Goal: Information Seeking & Learning: Learn about a topic

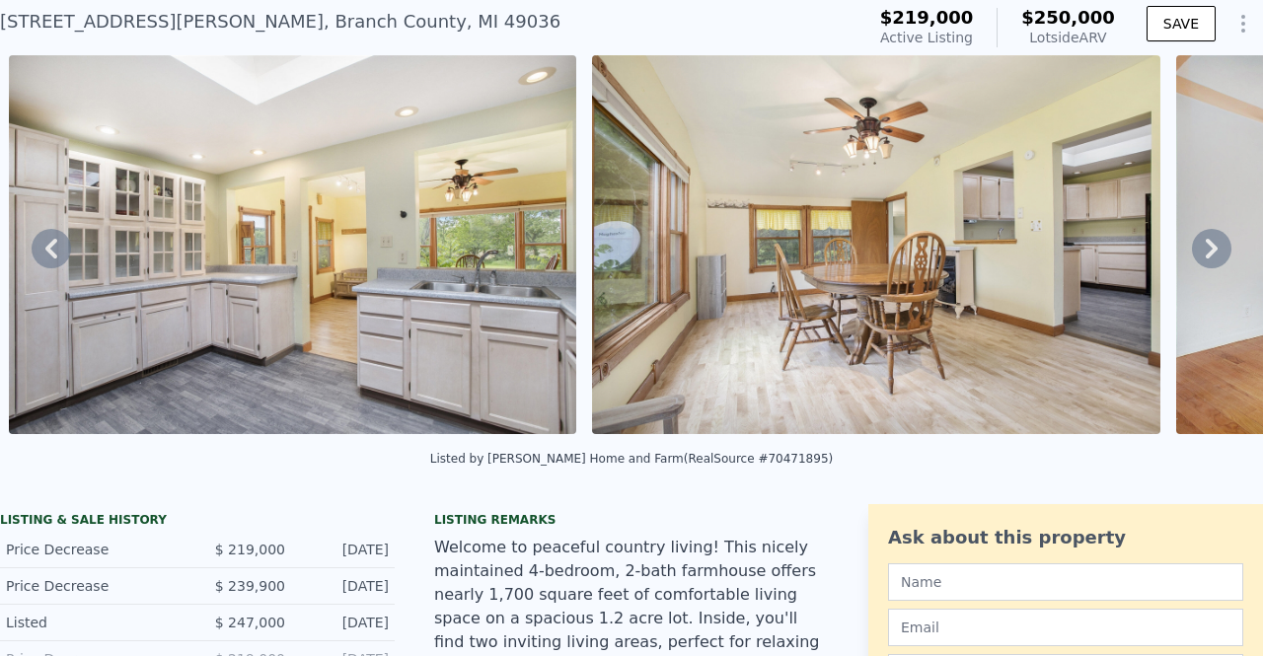
scroll to position [66, 0]
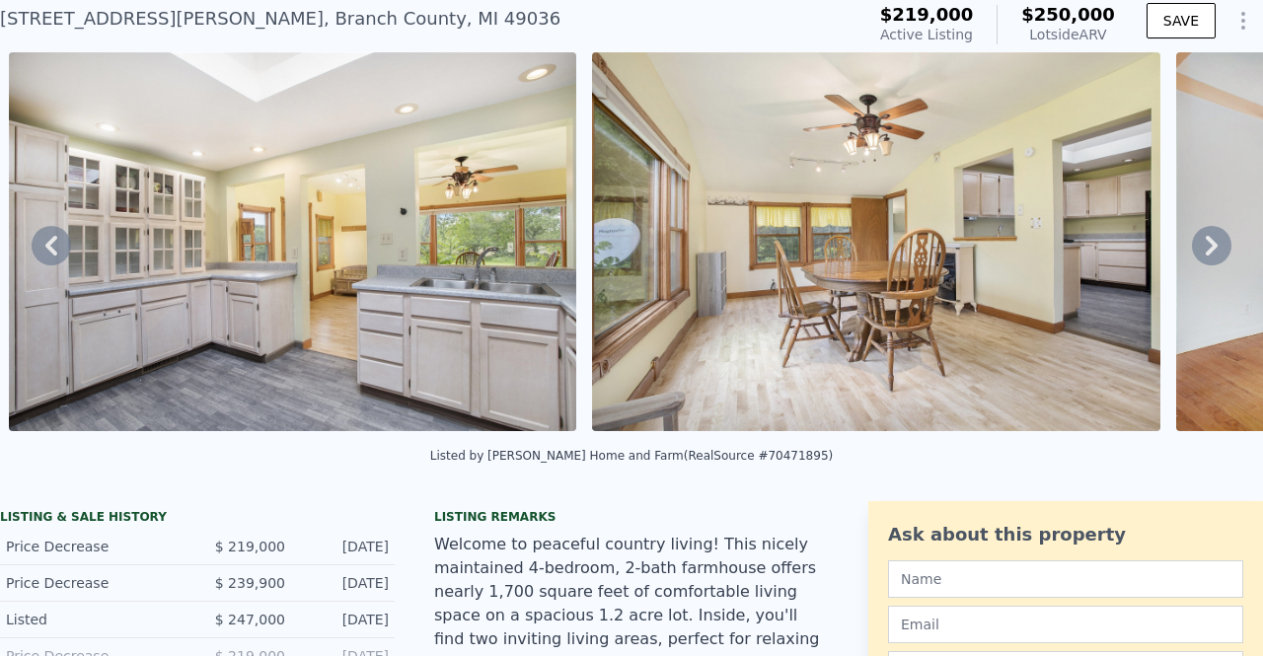
click at [1194, 252] on icon at bounding box center [1211, 245] width 39 height 39
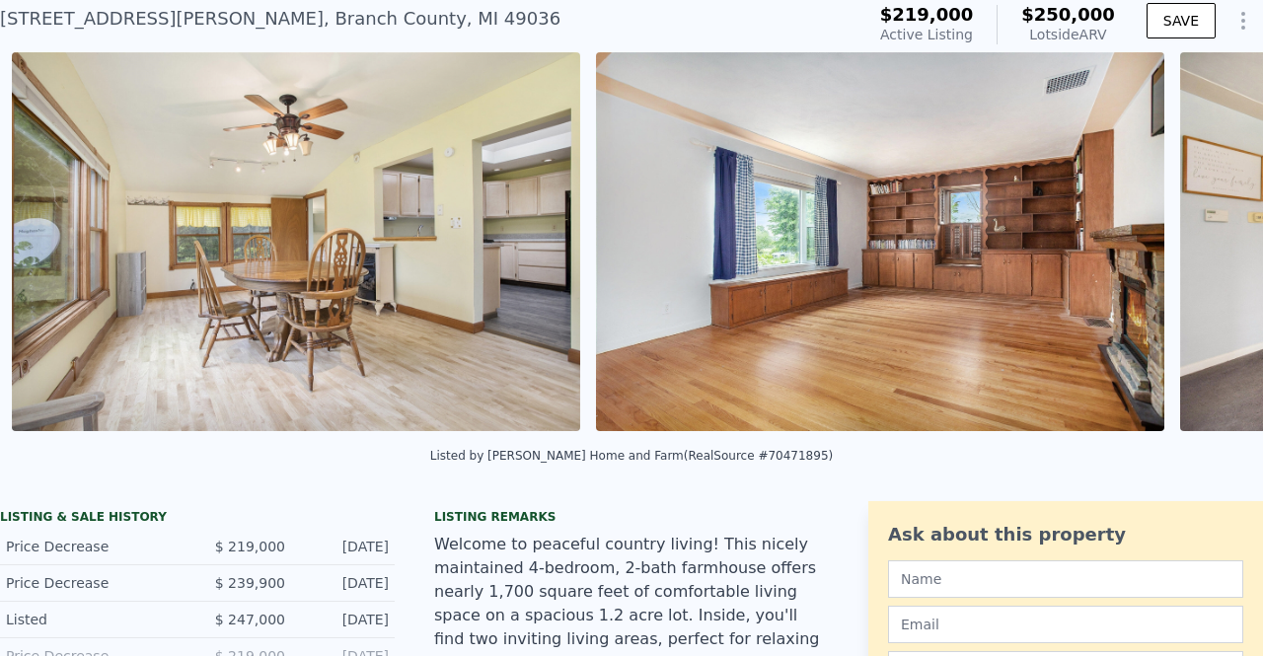
scroll to position [0, 2654]
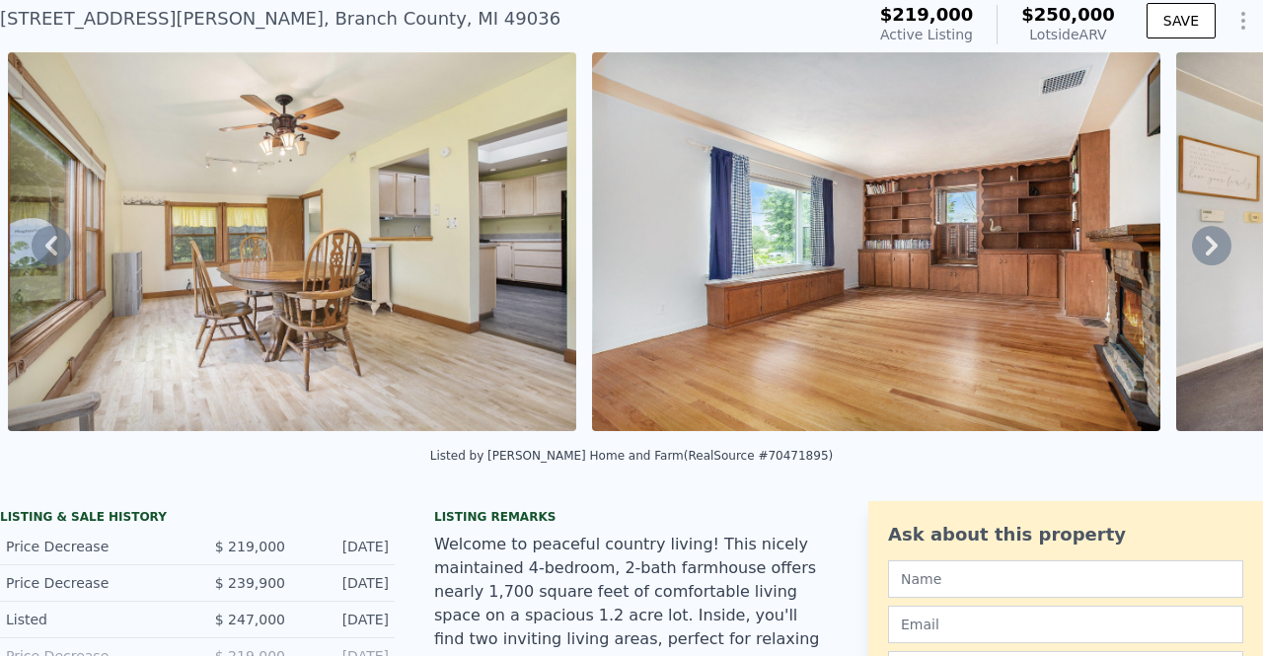
click at [1194, 252] on icon at bounding box center [1211, 245] width 39 height 39
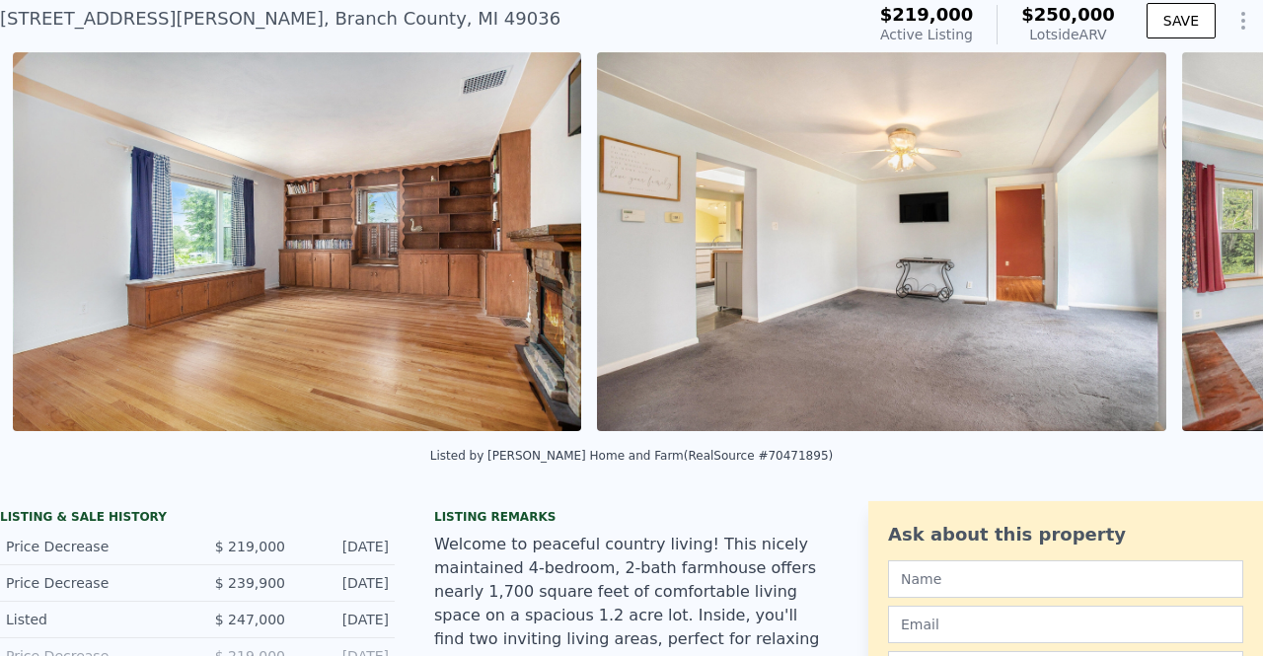
scroll to position [0, 3237]
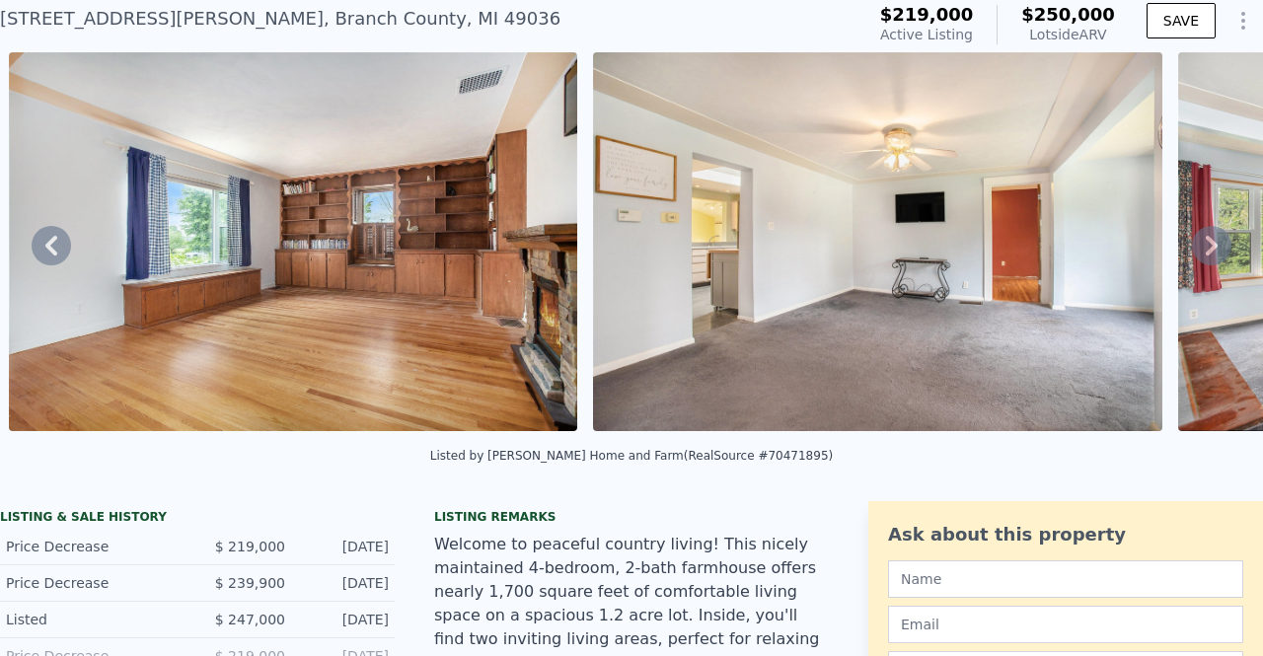
click at [1205, 245] on icon at bounding box center [1211, 246] width 12 height 20
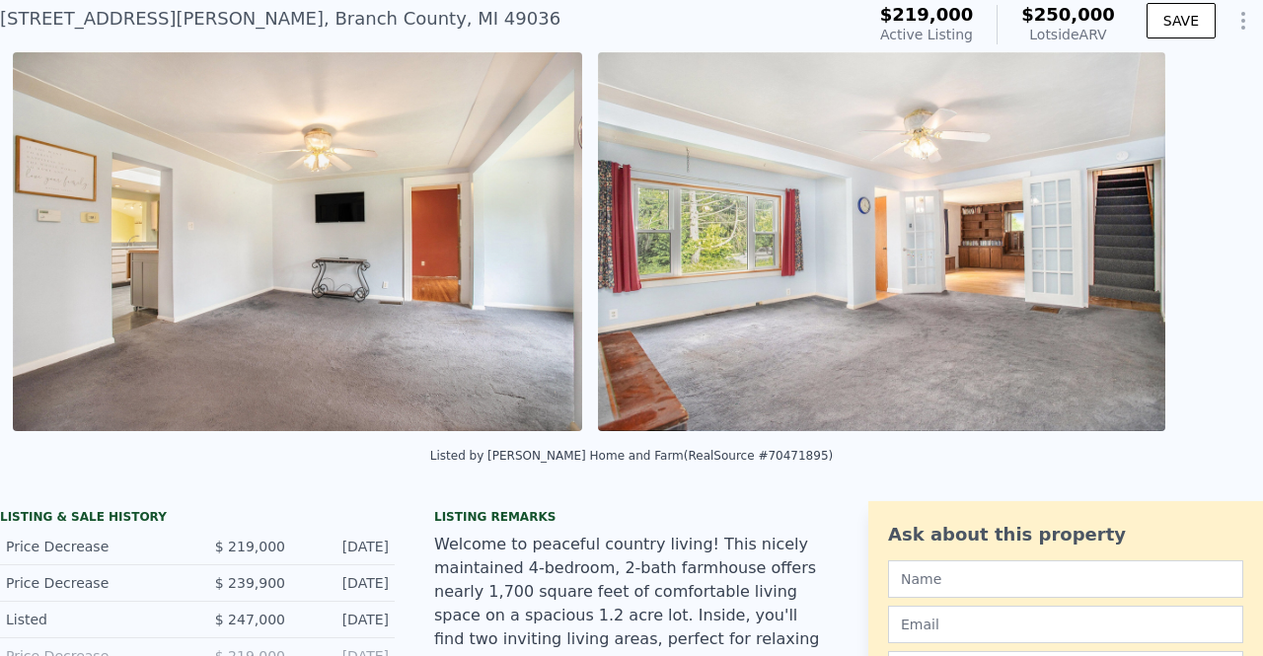
scroll to position [0, 3821]
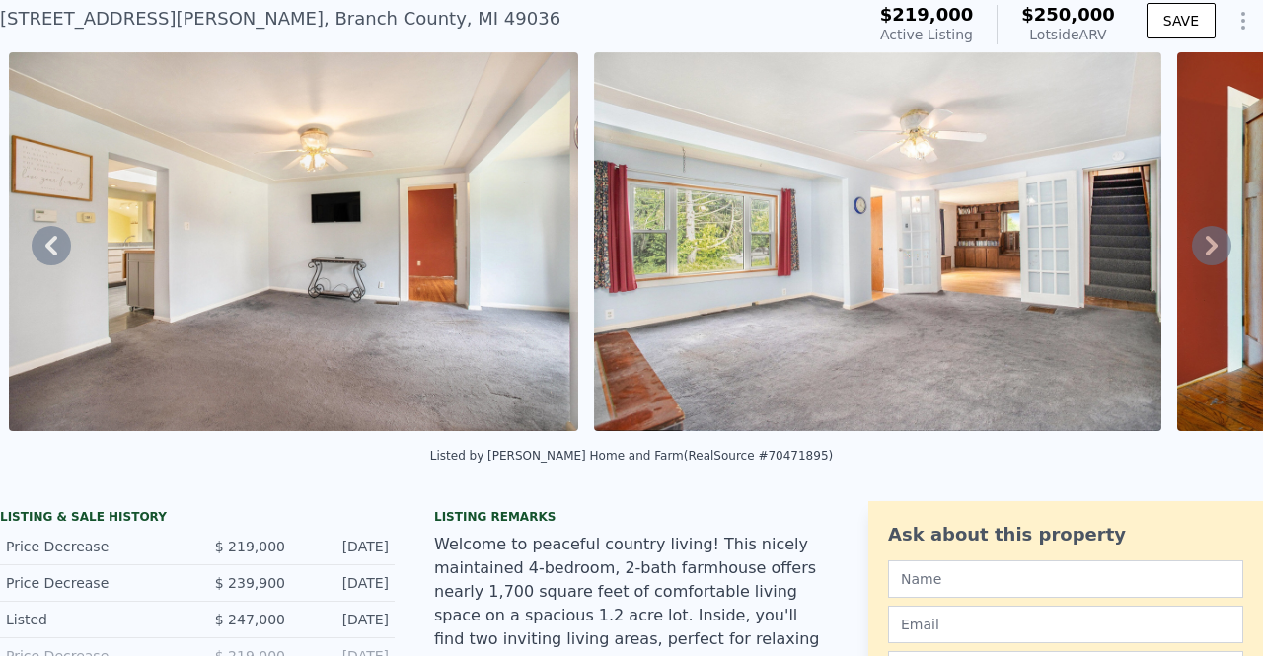
click at [1205, 245] on icon at bounding box center [1211, 246] width 12 height 20
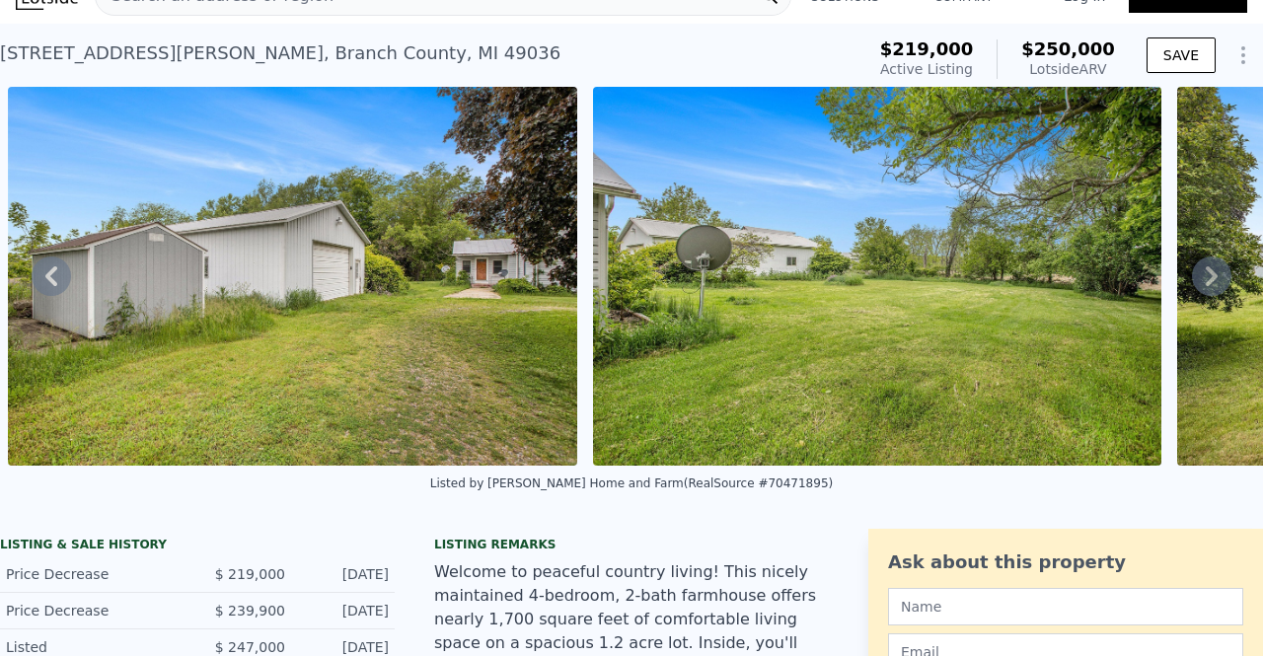
scroll to position [0, 0]
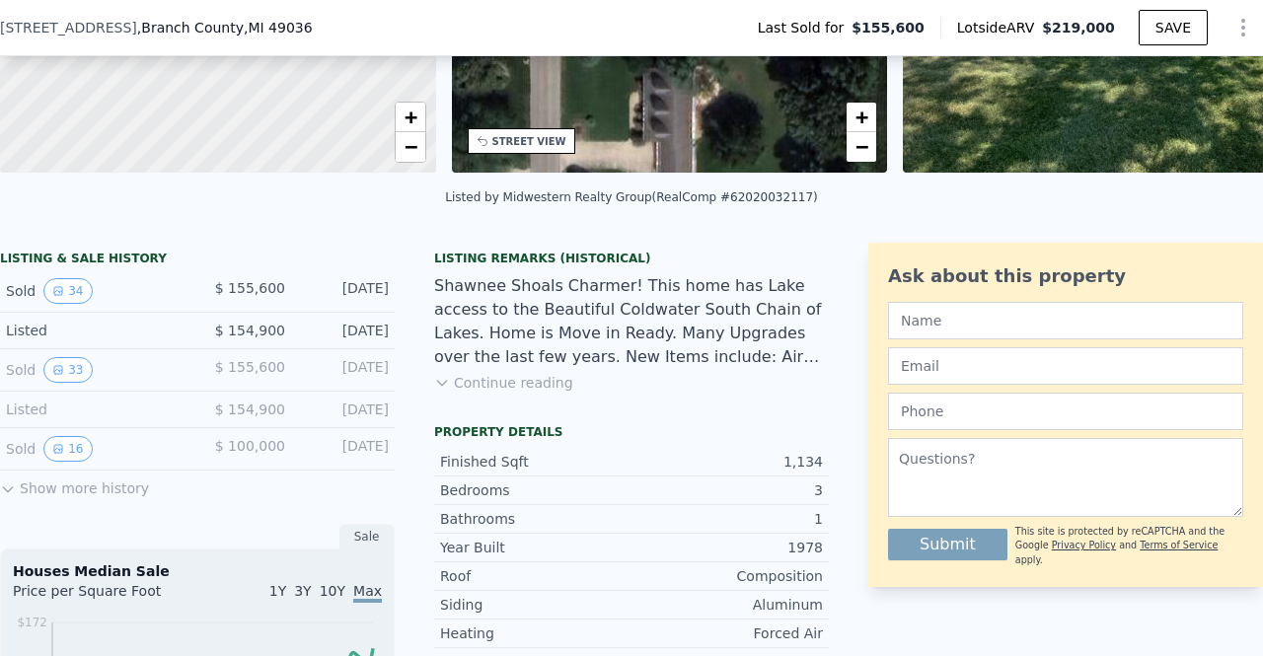
scroll to position [334, 0]
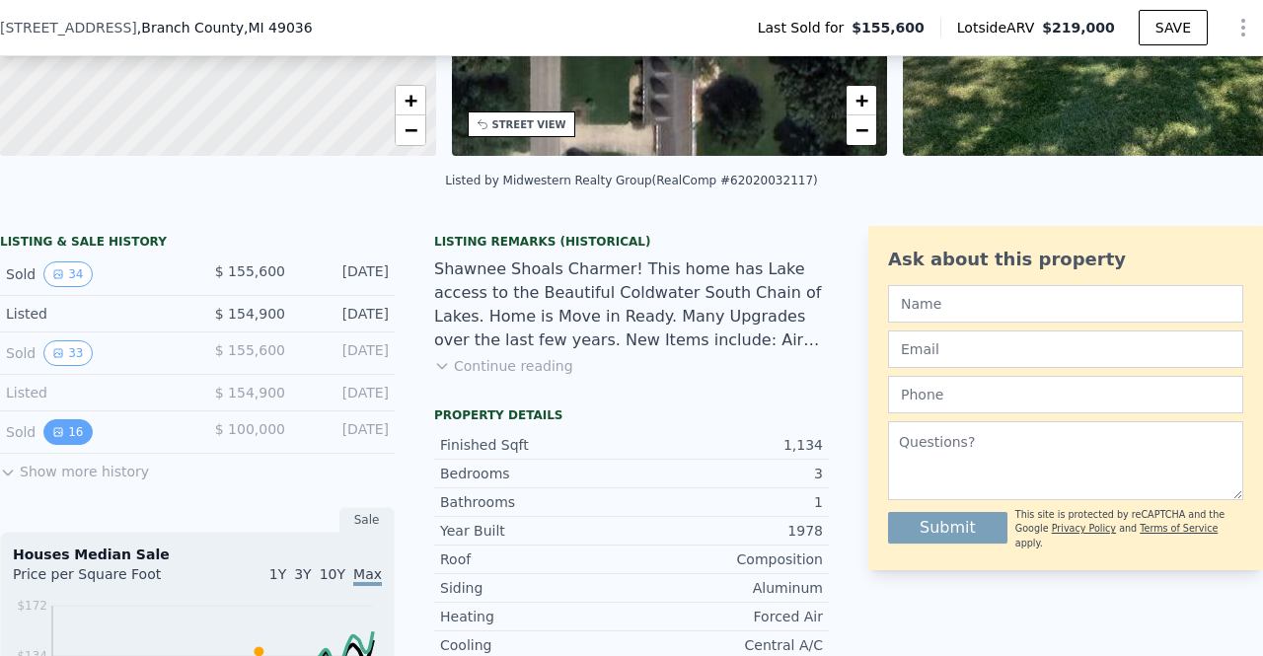
click at [66, 439] on button "16" at bounding box center [67, 432] width 48 height 26
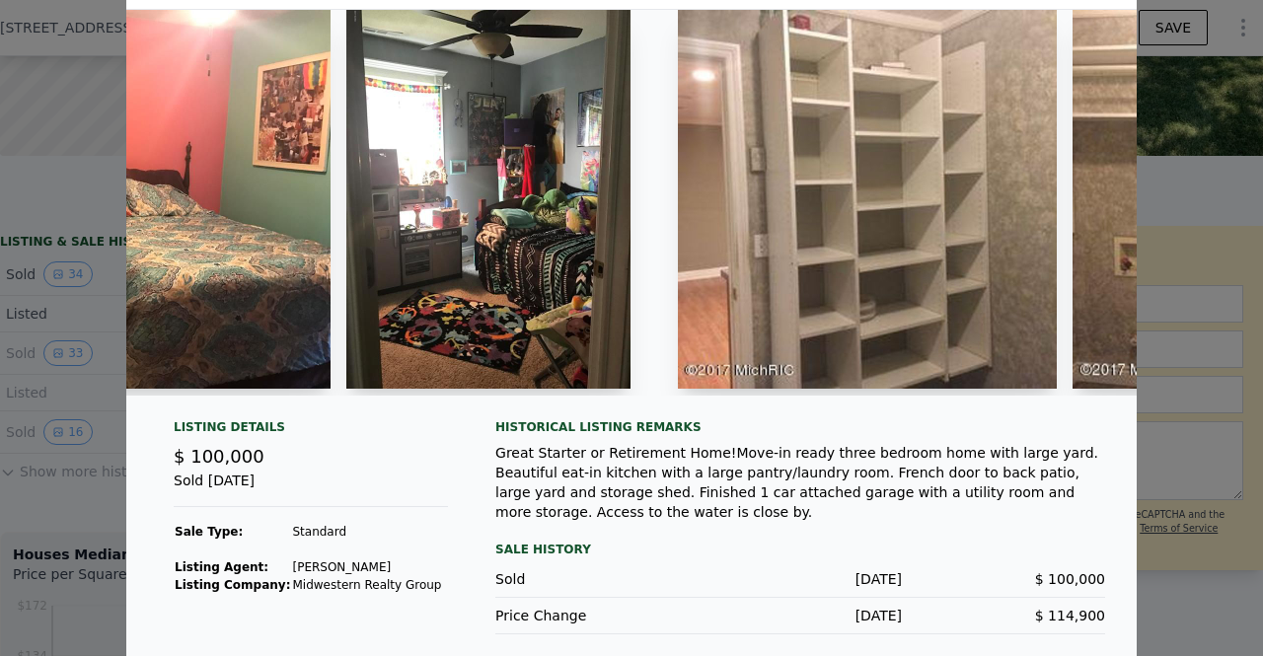
scroll to position [0, 0]
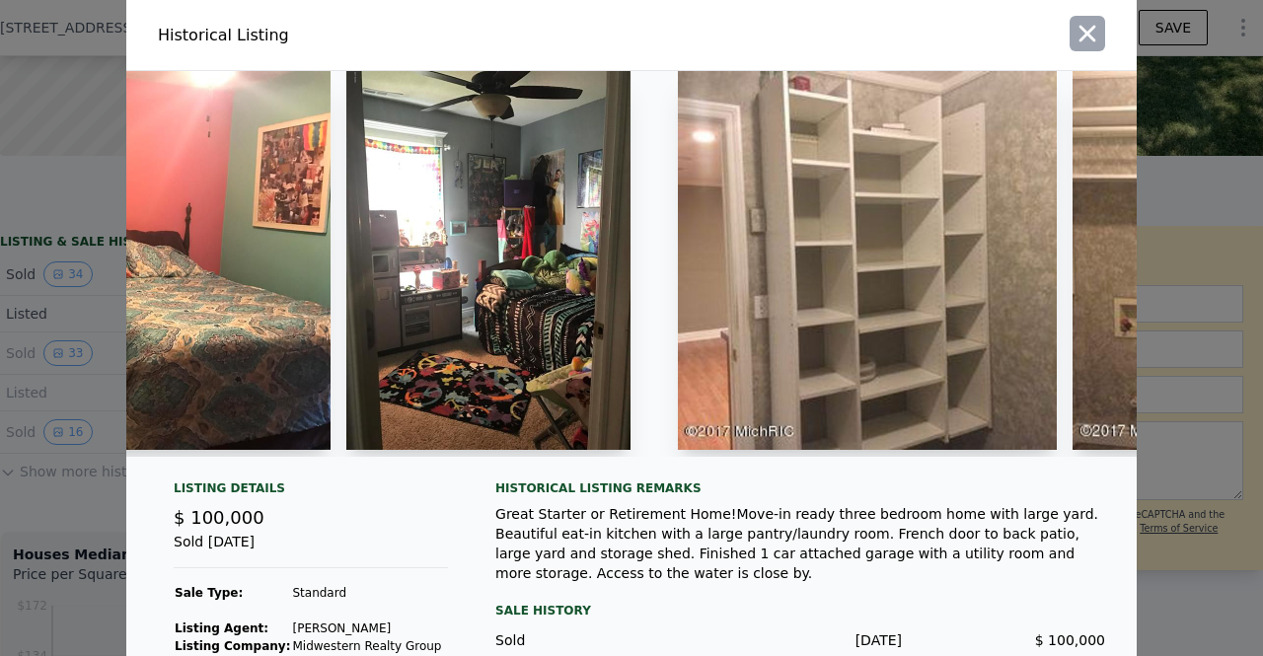
click at [1073, 31] on icon "button" at bounding box center [1087, 34] width 28 height 28
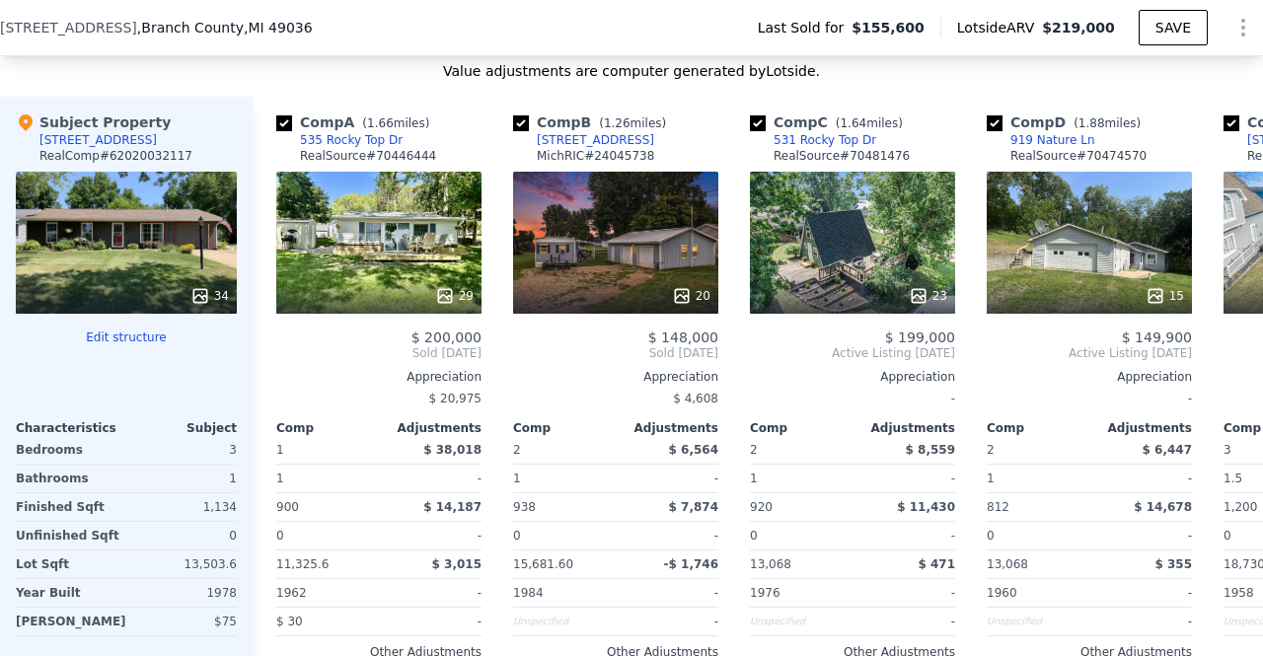
scroll to position [2174, 0]
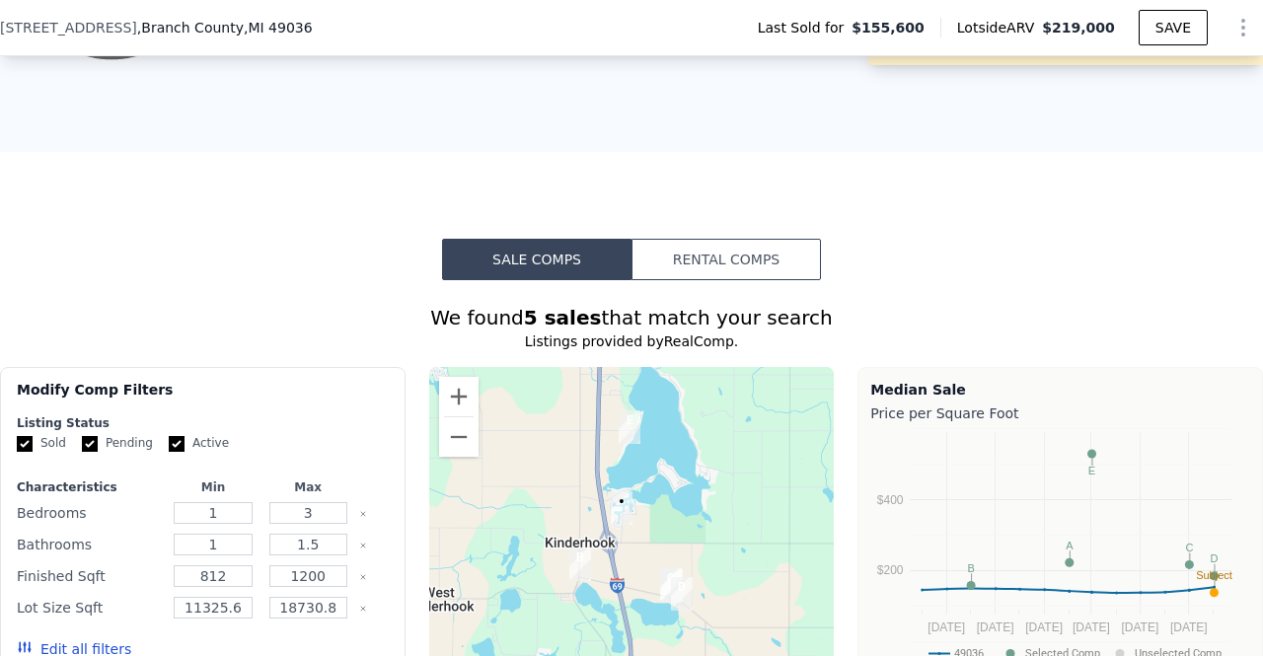
click at [582, 280] on button "Sale Comps" at bounding box center [536, 259] width 189 height 41
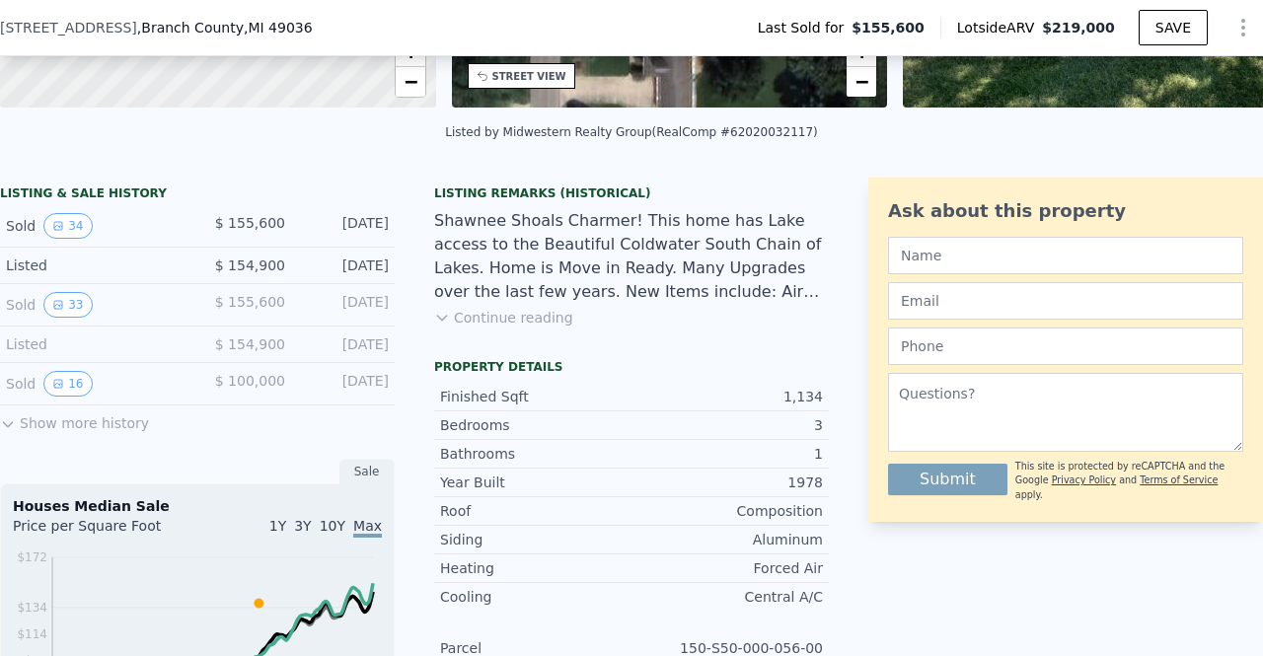
scroll to position [382, 0]
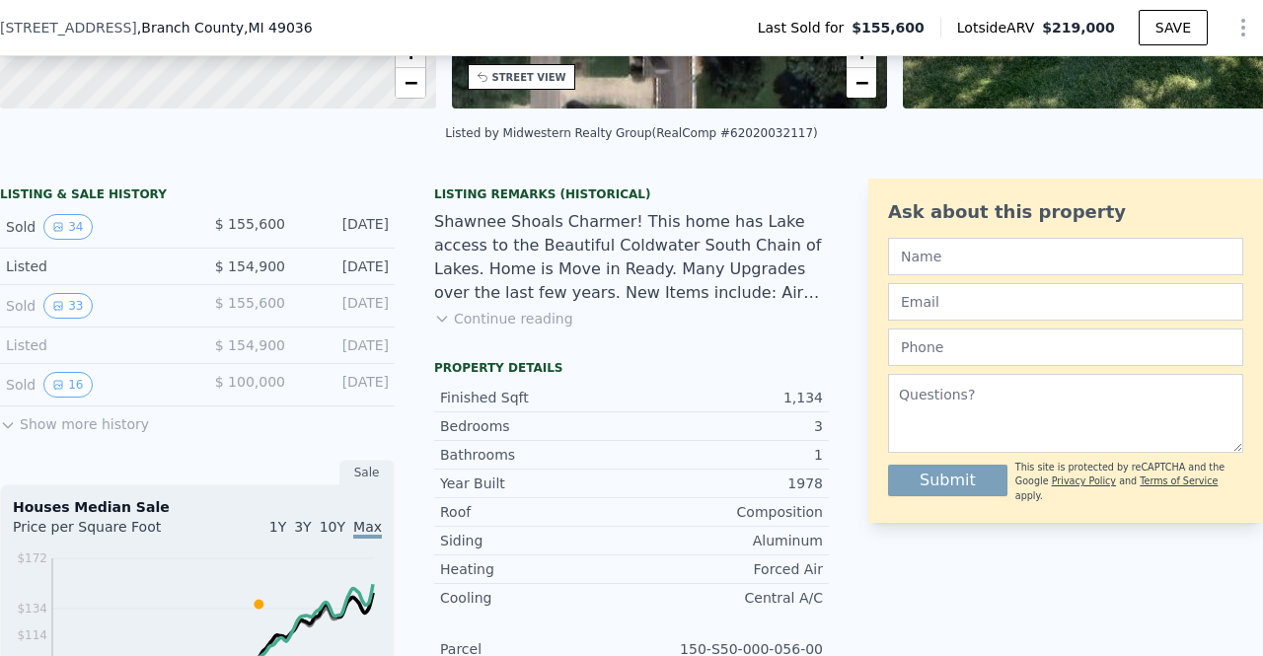
click at [72, 434] on button "Show more history" at bounding box center [74, 420] width 149 height 28
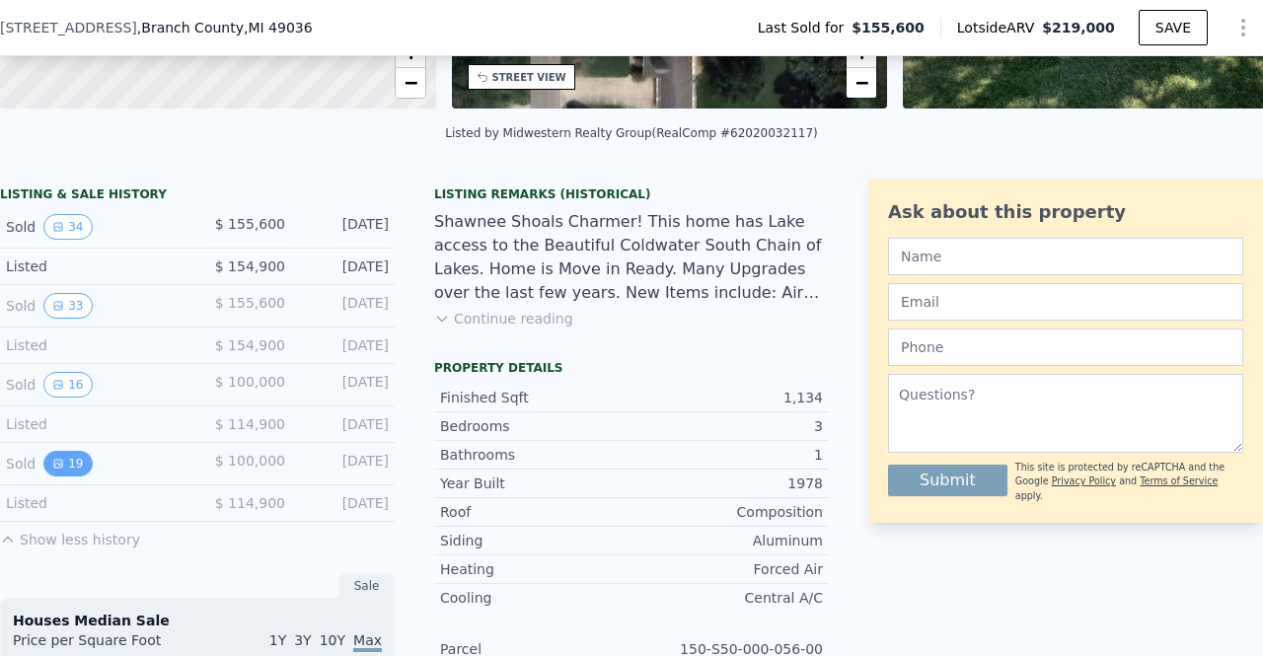
click at [67, 476] on button "19" at bounding box center [67, 464] width 48 height 26
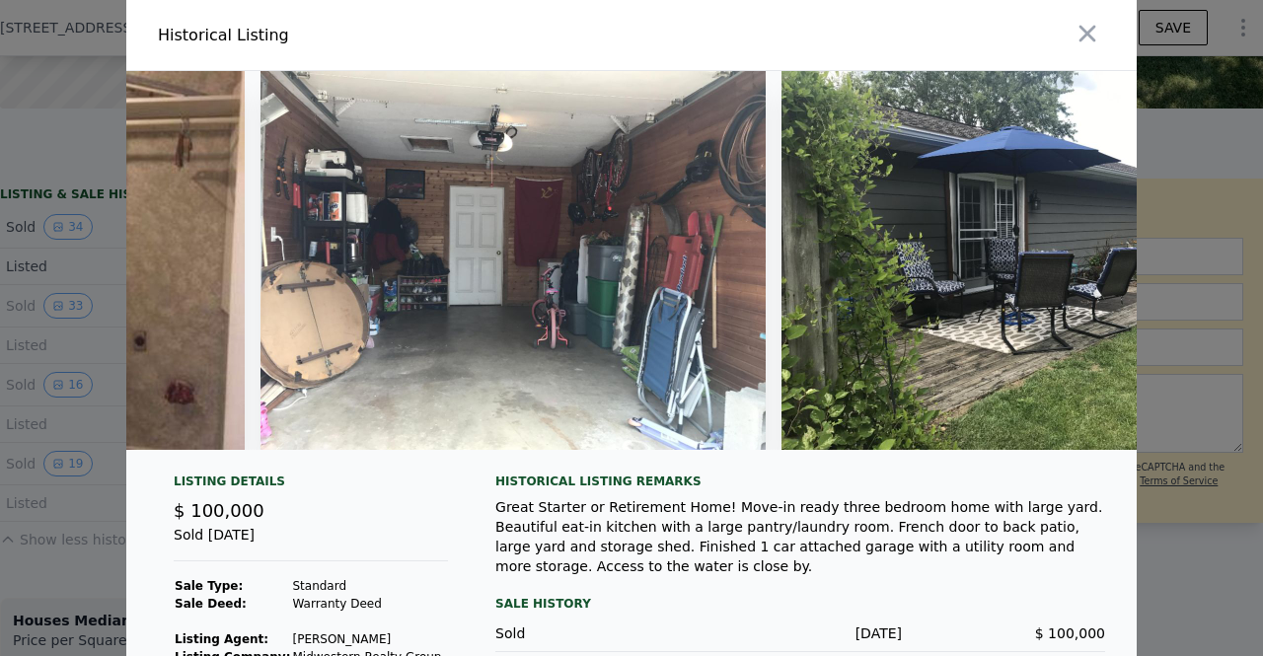
scroll to position [107, 0]
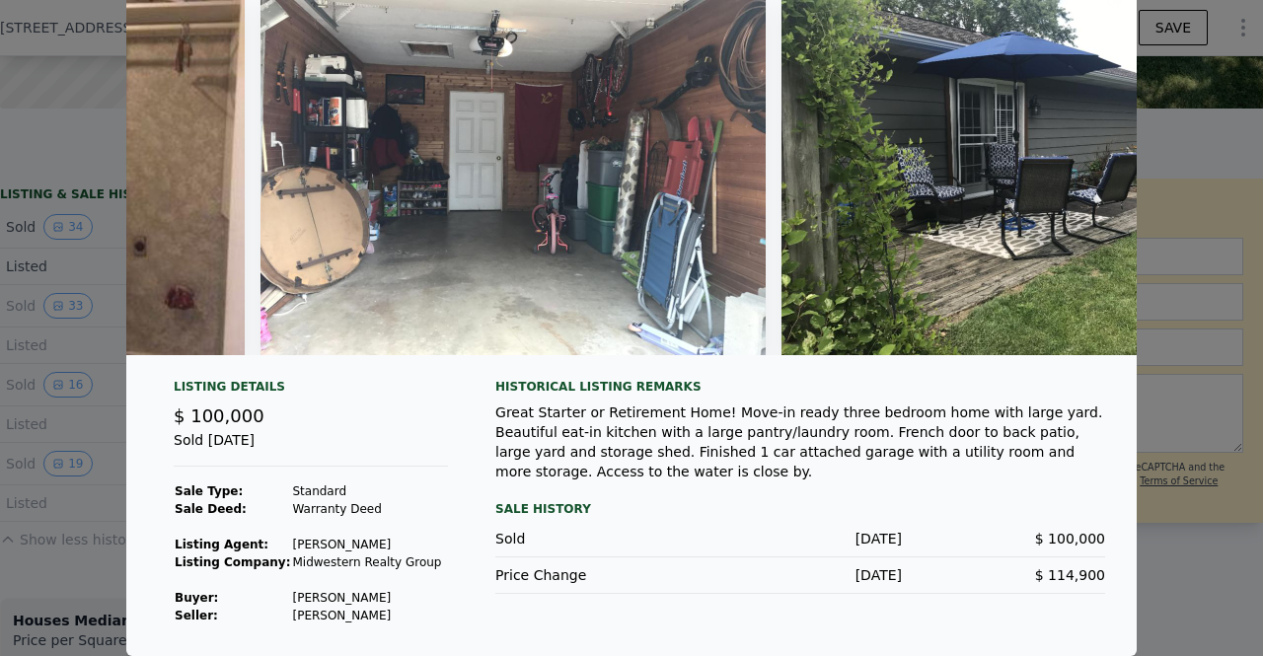
click at [1194, 182] on div at bounding box center [631, 328] width 1263 height 656
